Goal: Information Seeking & Learning: Find specific fact

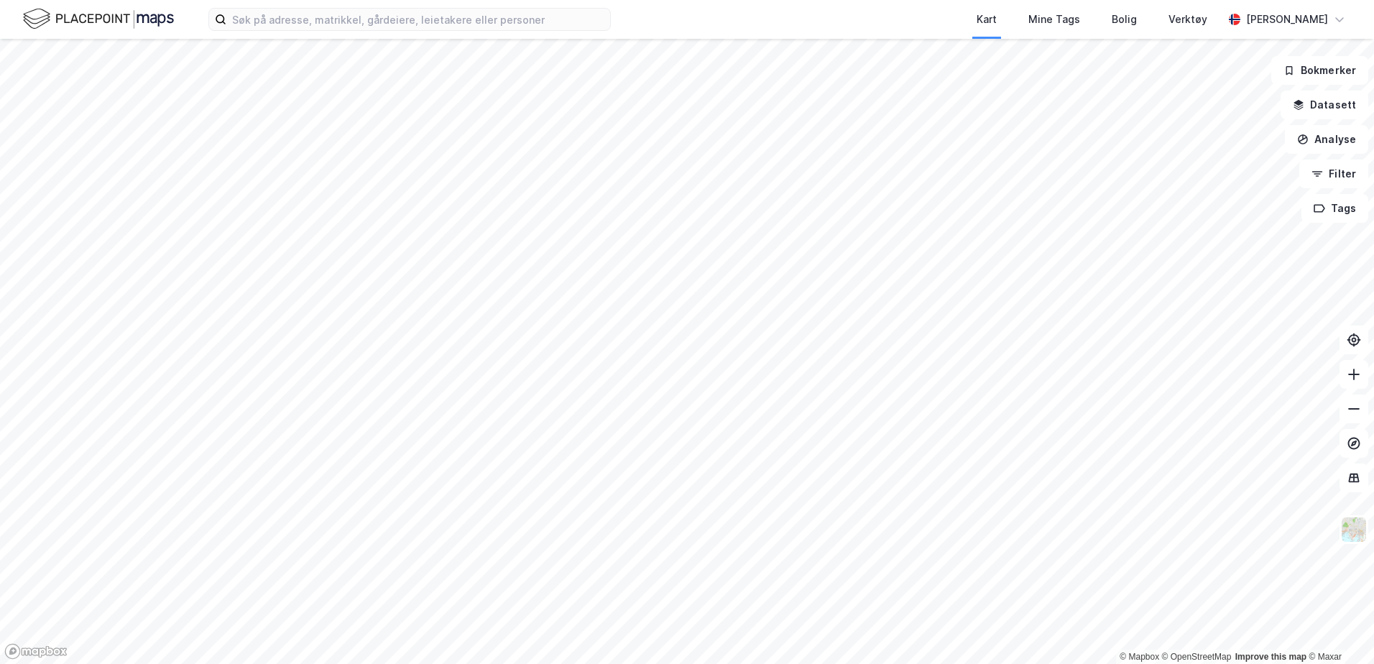
click at [411, 34] on div "Kart Mine Tags Bolig Verktøy [PERSON_NAME]" at bounding box center [687, 19] width 1374 height 39
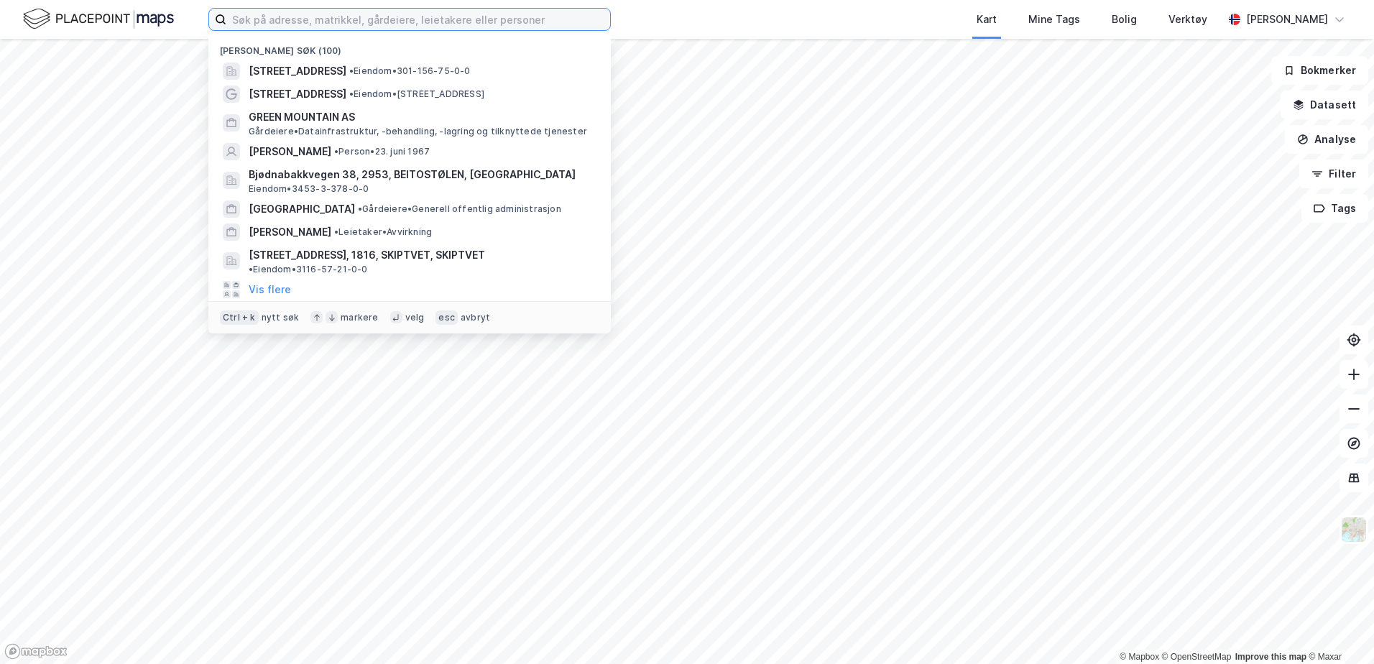
click at [411, 27] on input at bounding box center [418, 20] width 384 height 22
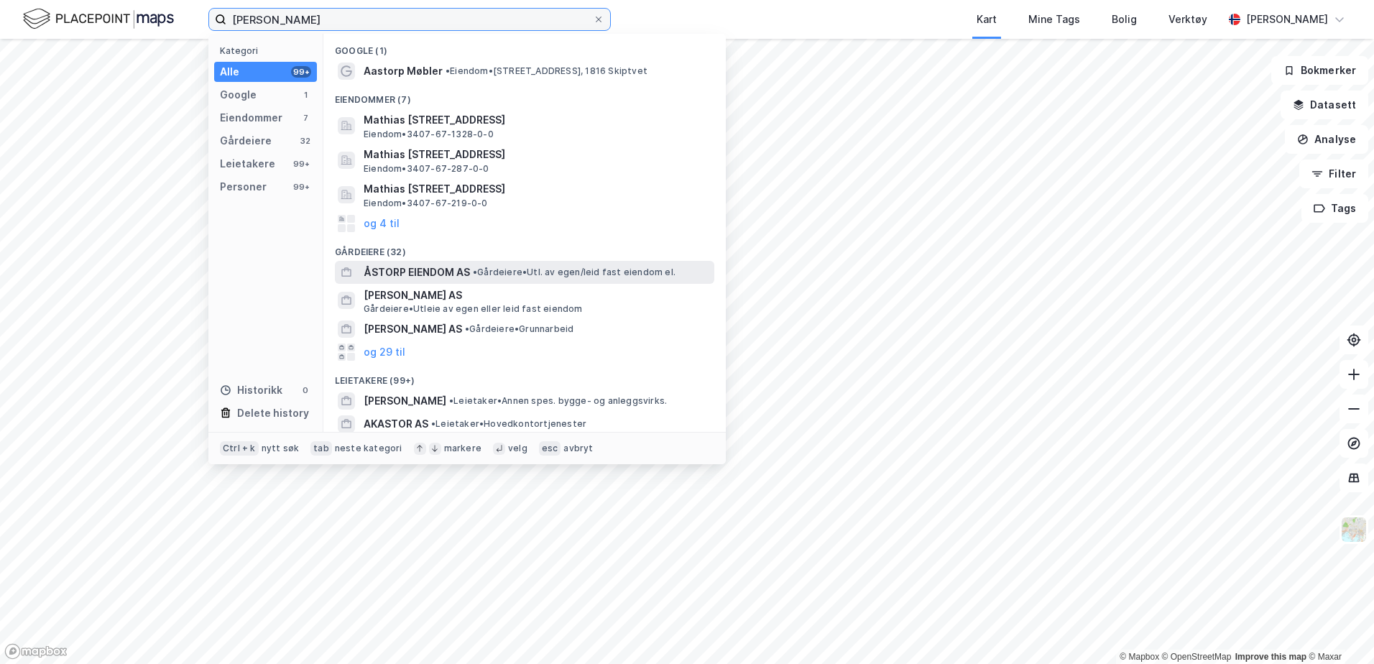
type input "[PERSON_NAME]"
click at [446, 270] on span "ÅSTORP EIENDOM AS" at bounding box center [417, 272] width 106 height 17
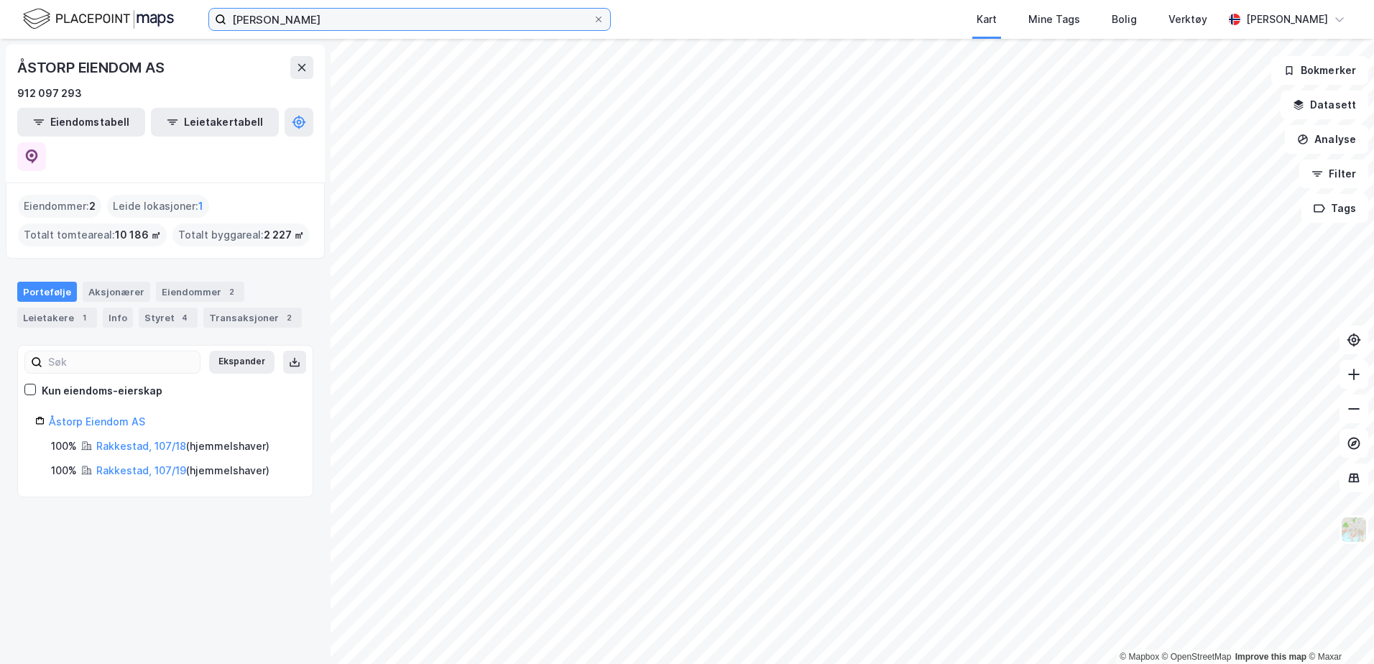
click at [335, 10] on input "[PERSON_NAME]" at bounding box center [409, 20] width 367 height 22
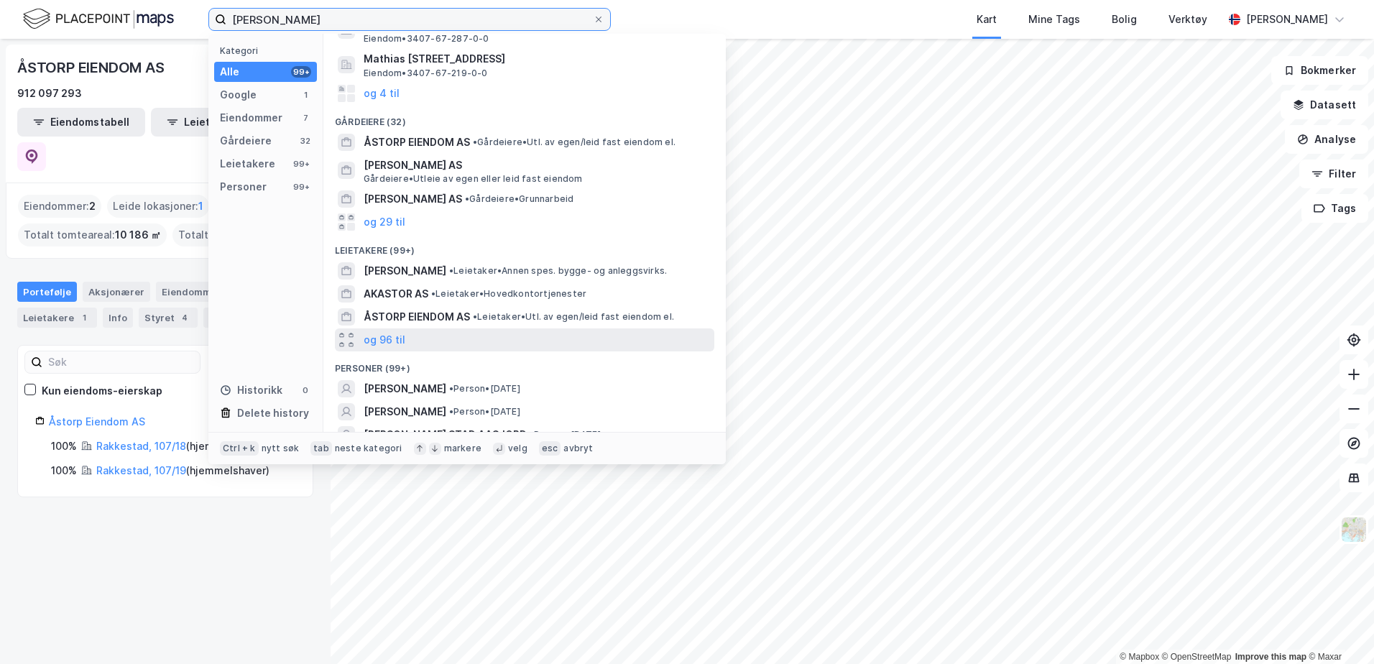
scroll to position [144, 0]
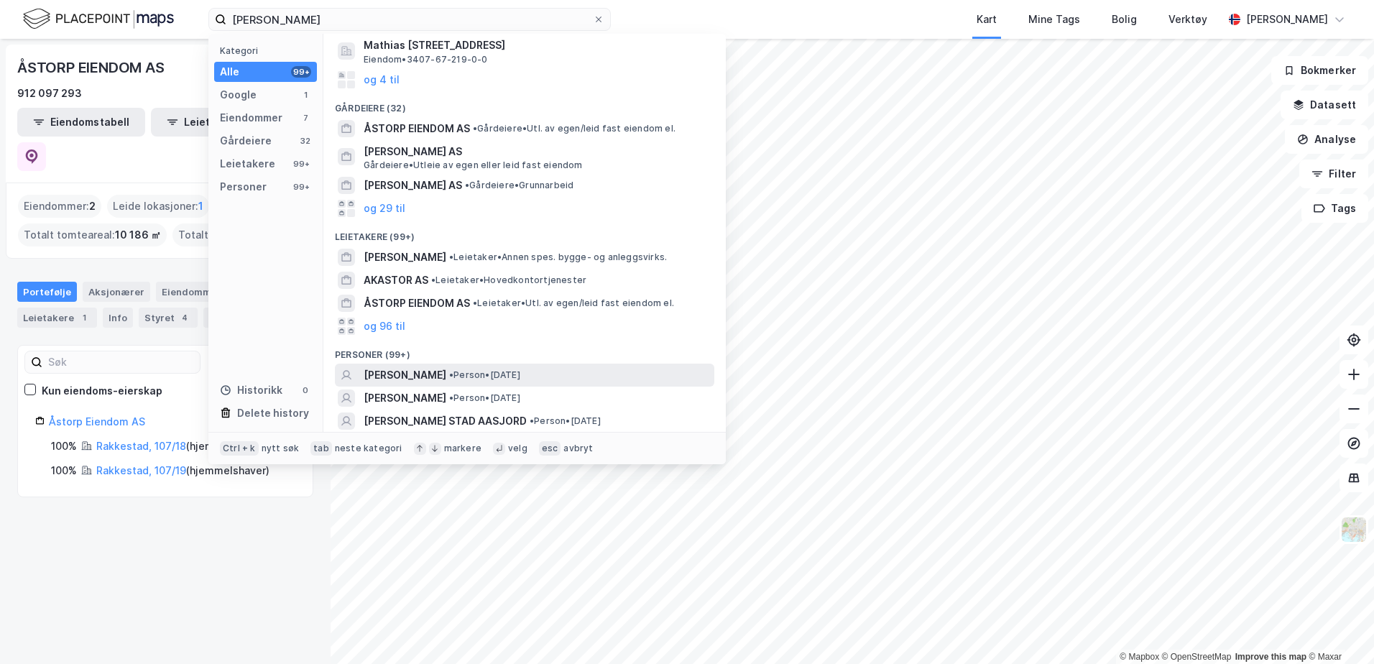
click at [440, 374] on span "[PERSON_NAME]" at bounding box center [405, 375] width 83 height 17
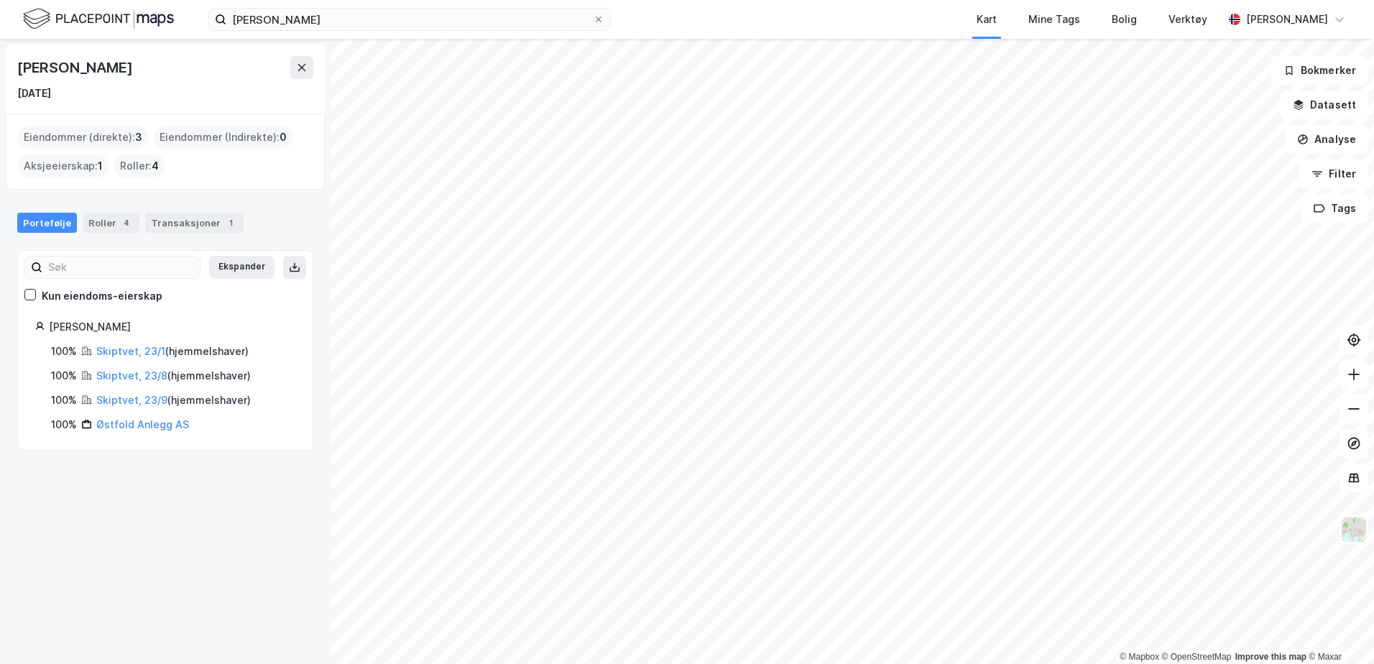
click at [839, 663] on html "[PERSON_NAME] Kart Mine Tags Bolig Verktøy [PERSON_NAME] © Mapbox © OpenStreetM…" at bounding box center [687, 332] width 1374 height 664
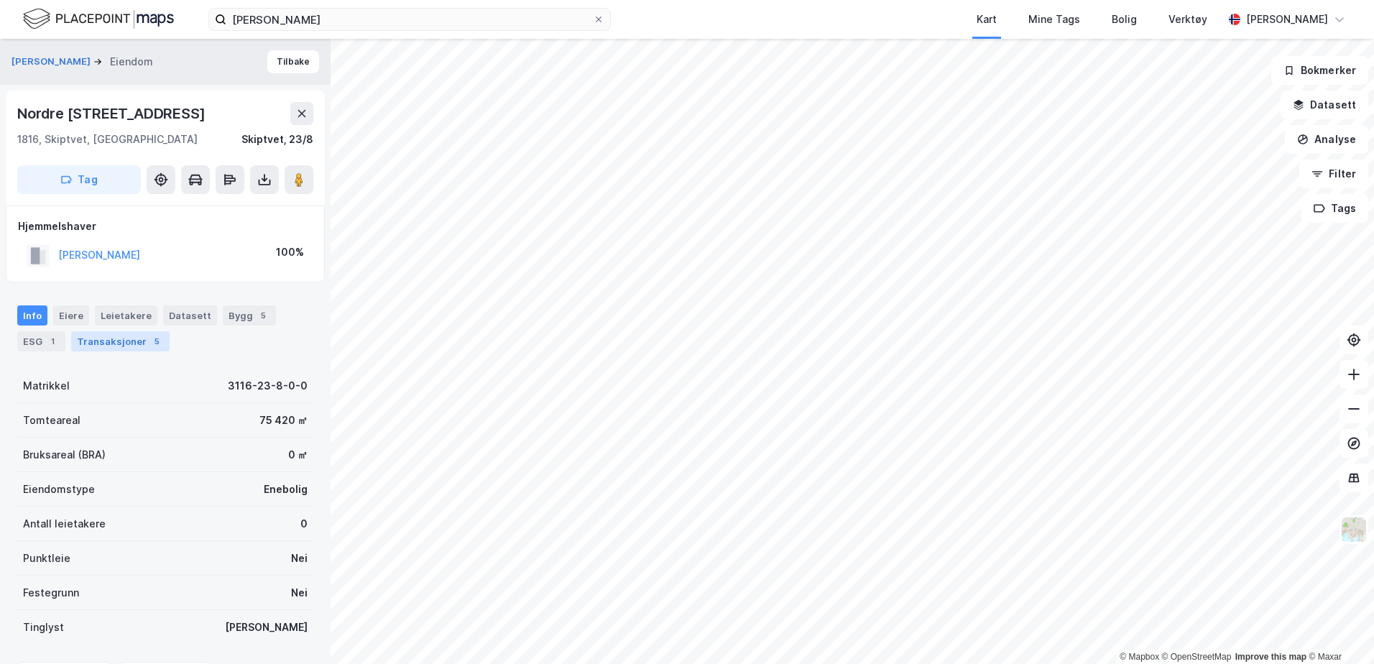
click at [80, 341] on div "Transaksjoner 5" at bounding box center [120, 341] width 98 height 20
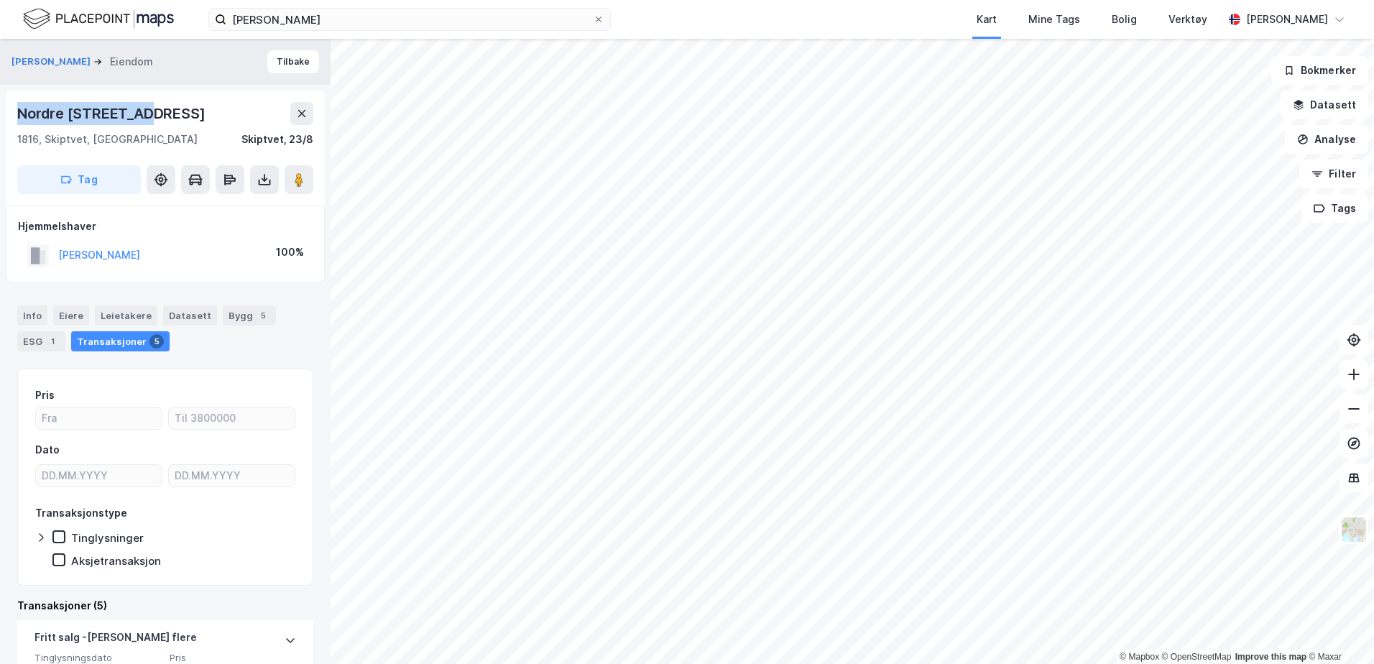
drag, startPoint x: 174, startPoint y: 114, endPoint x: 20, endPoint y: 117, distance: 153.8
click at [20, 117] on div "Nordre [STREET_ADDRESS]" at bounding box center [165, 113] width 296 height 23
copy div "Nordre [STREET_ADDRESS]"
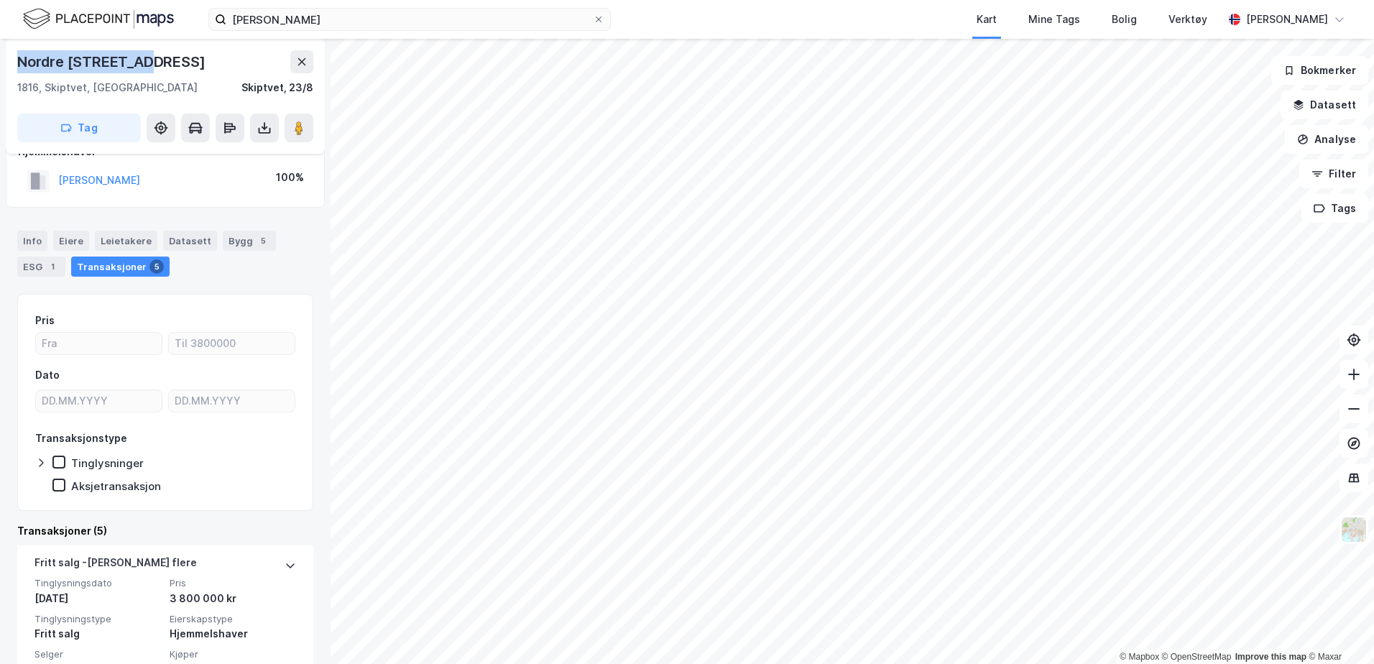
scroll to position [72, 0]
